Goal: Navigation & Orientation: Go to known website

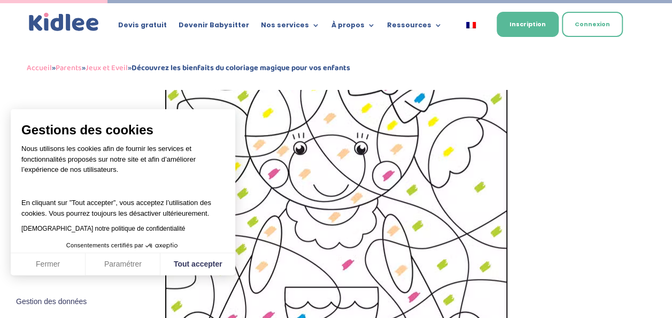
click at [58, 261] on button "Fermer" at bounding box center [48, 264] width 75 height 22
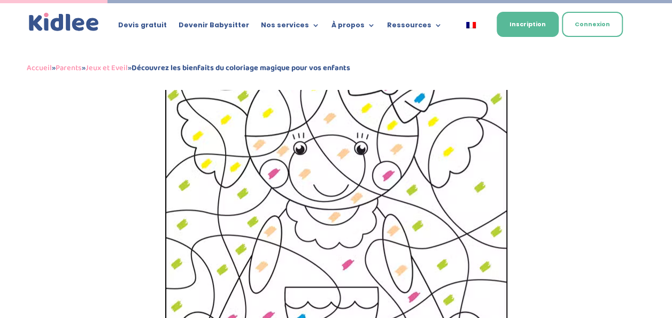
click at [406, 164] on img at bounding box center [336, 224] width 342 height 367
click at [529, 24] on link "Inscription" at bounding box center [528, 24] width 62 height 25
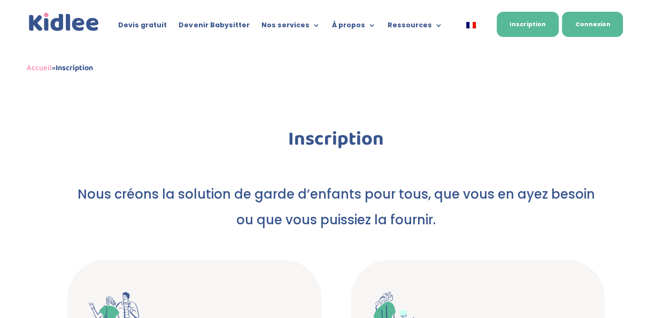
click at [588, 25] on link "Connexion" at bounding box center [592, 24] width 61 height 25
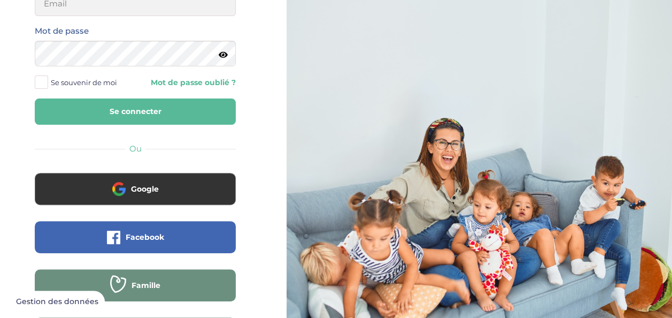
scroll to position [105, 0]
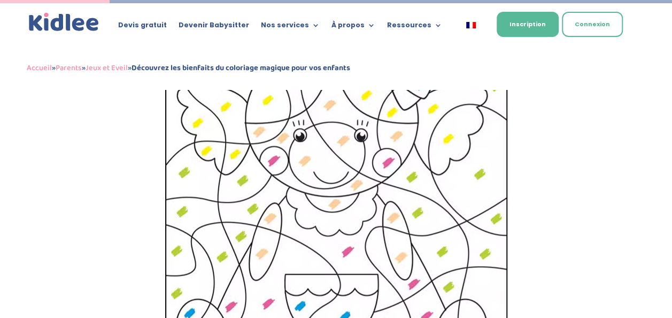
scroll to position [639, 0]
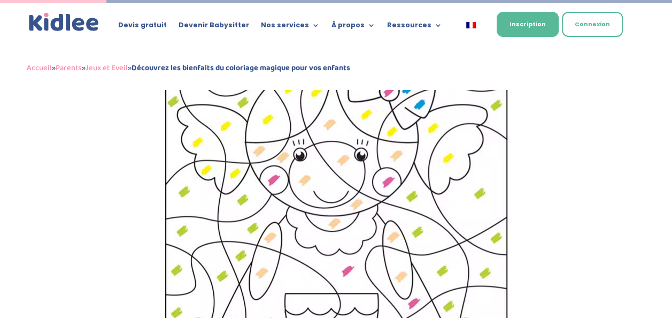
click at [311, 213] on img at bounding box center [336, 230] width 342 height 367
drag, startPoint x: 676, startPoint y: 311, endPoint x: 47, endPoint y: 171, distance: 644.9
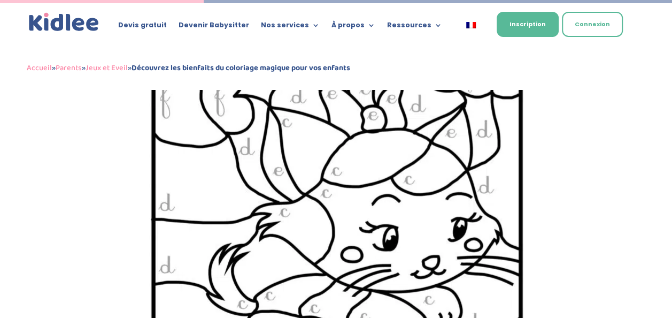
scroll to position [1222, 0]
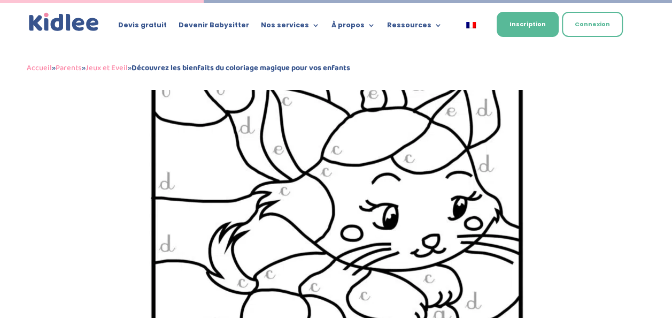
click at [399, 247] on img at bounding box center [336, 261] width 387 height 548
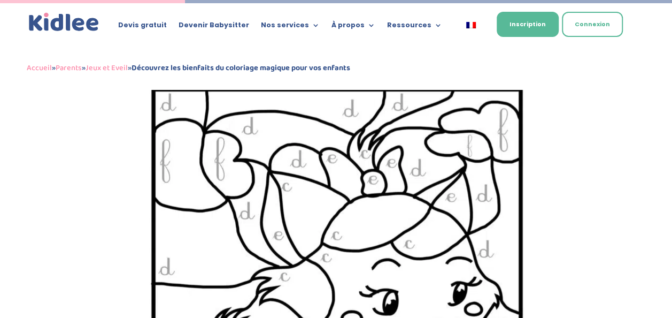
scroll to position [1037, 0]
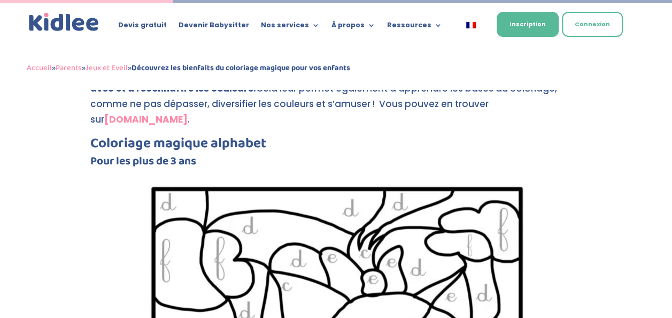
click at [188, 113] on strong "lululataupe.com" at bounding box center [145, 119] width 83 height 13
